Goal: Obtain resource: Obtain resource

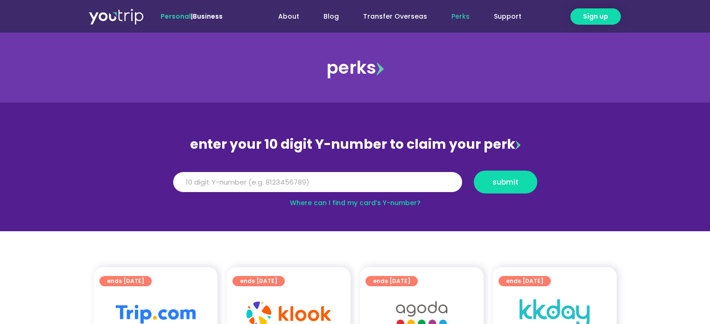
click at [267, 184] on input "Y Number" at bounding box center [317, 182] width 289 height 21
type input "8141732487"
click at [510, 182] on span "submit" at bounding box center [505, 182] width 26 height 7
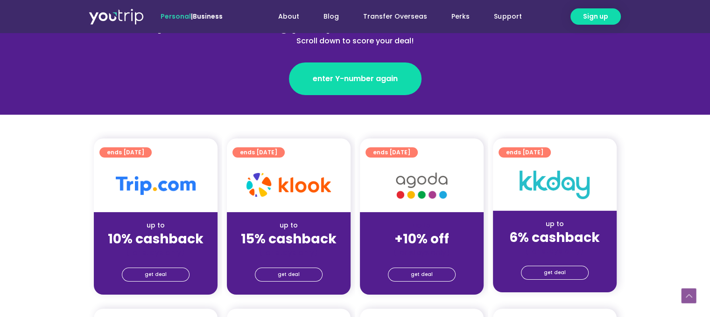
scroll to position [187, 0]
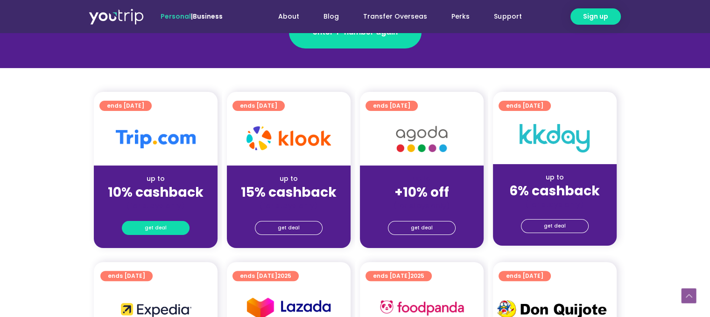
click at [146, 228] on span "get deal" at bounding box center [156, 228] width 22 height 13
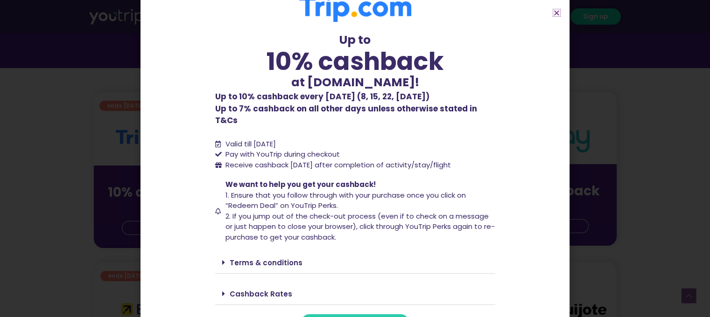
scroll to position [27, 0]
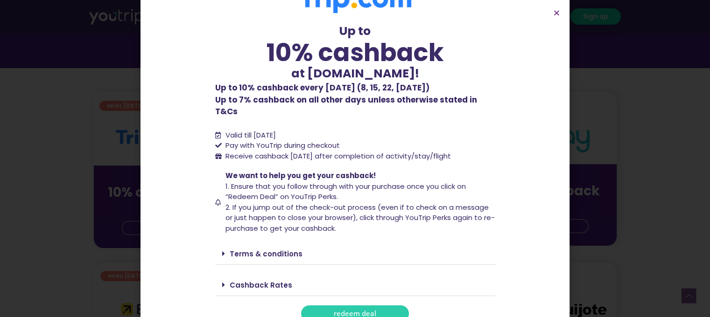
click at [349, 310] on span "redeem deal" at bounding box center [355, 313] width 42 height 7
